Goal: Find specific page/section

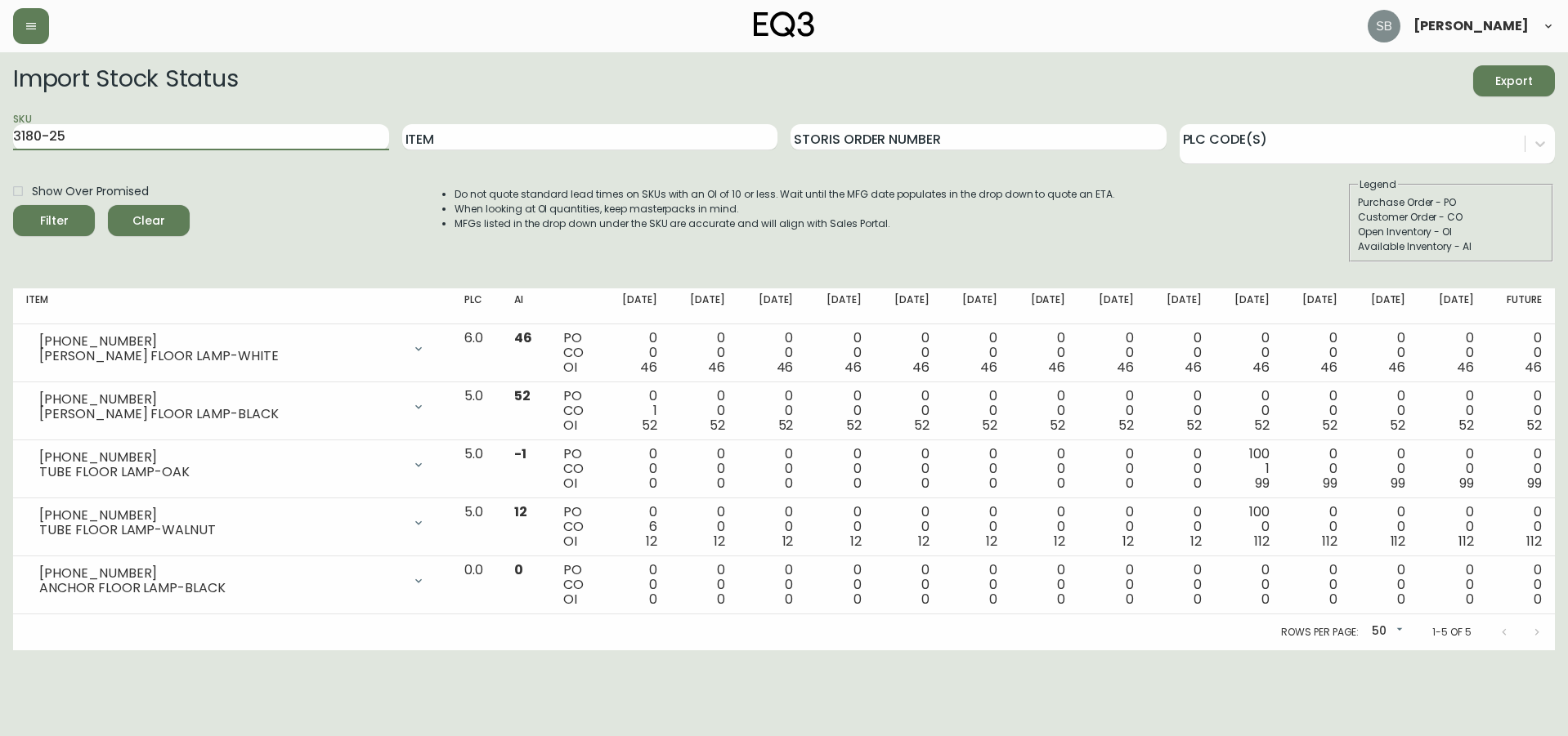
drag, startPoint x: 119, startPoint y: 139, endPoint x: -200, endPoint y: 128, distance: 319.2
click at [0, 128] on html "[PERSON_NAME] Import Stock Status Export SKU 3180-25 Item Storis Order Number P…" at bounding box center [784, 325] width 1568 height 650
click at [13, 205] on button "Filter" at bounding box center [53, 220] width 81 height 31
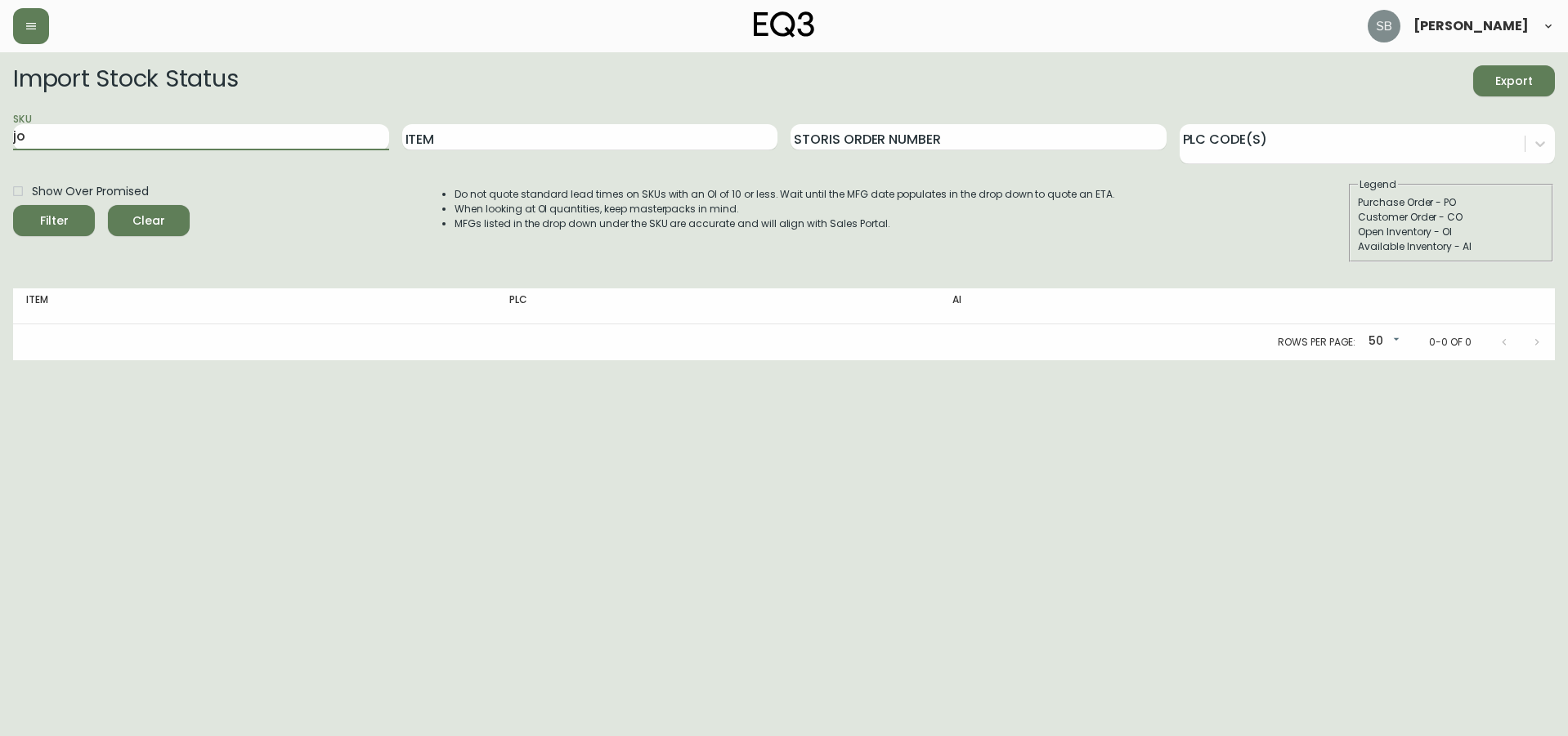
type input "j"
type input "[PERSON_NAME]"
click at [13, 205] on button "Filter" at bounding box center [53, 220] width 81 height 31
click at [472, 131] on input "Item" at bounding box center [589, 137] width 376 height 26
type input "[PERSON_NAME]"
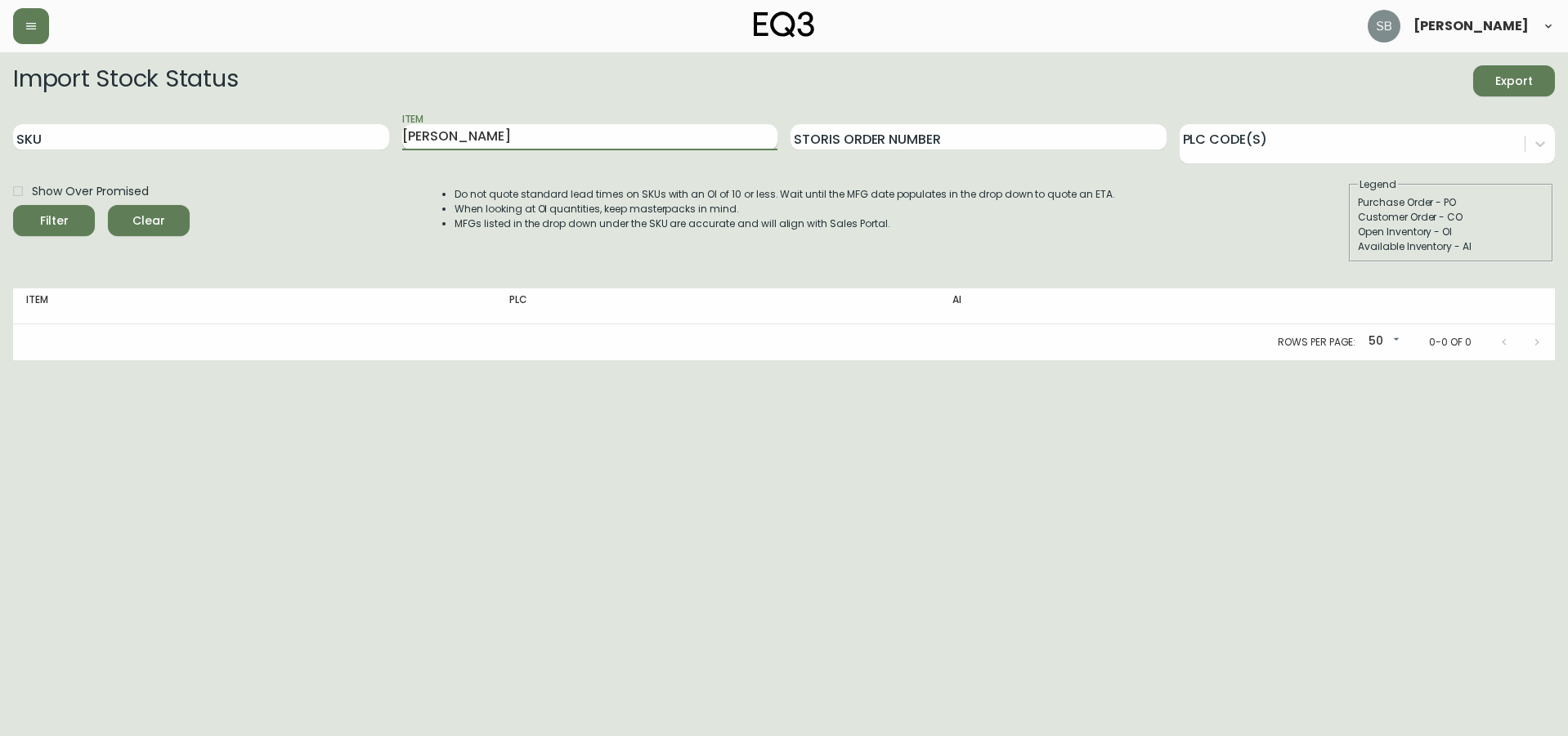
click at [13, 205] on button "Filter" at bounding box center [53, 220] width 81 height 31
